Goal: Information Seeking & Learning: Stay updated

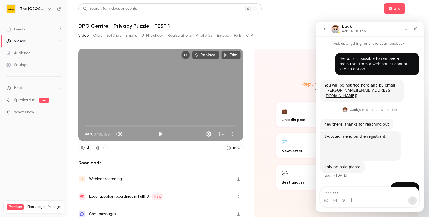
scroll to position [2, 0]
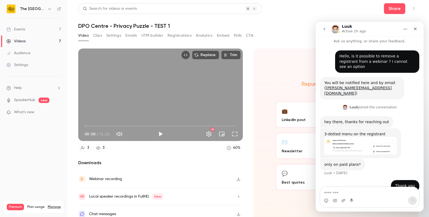
click at [28, 27] on link "Events 7" at bounding box center [33, 29] width 67 height 12
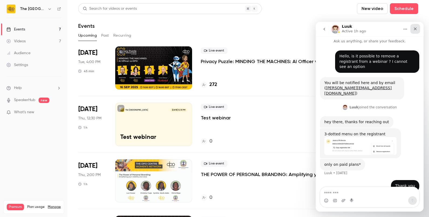
click at [417, 27] on icon "Close" at bounding box center [415, 29] width 4 height 4
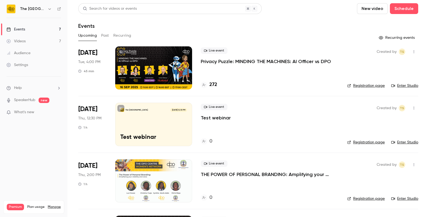
drag, startPoint x: 34, startPoint y: 117, endPoint x: 30, endPoint y: 114, distance: 5.0
click at [30, 114] on ul "Help SpeakerHub new What's new" at bounding box center [33, 101] width 67 height 48
click at [30, 114] on span "What's new" at bounding box center [24, 113] width 20 height 6
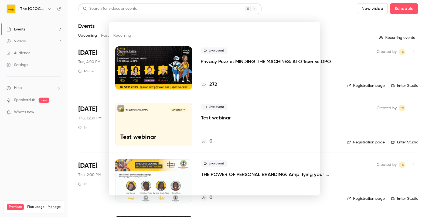
click at [264, 19] on div at bounding box center [214, 108] width 429 height 217
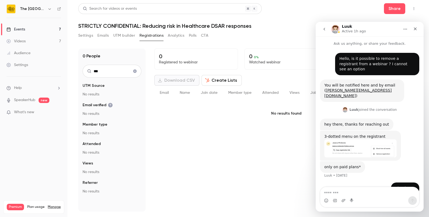
scroll to position [2, 0]
